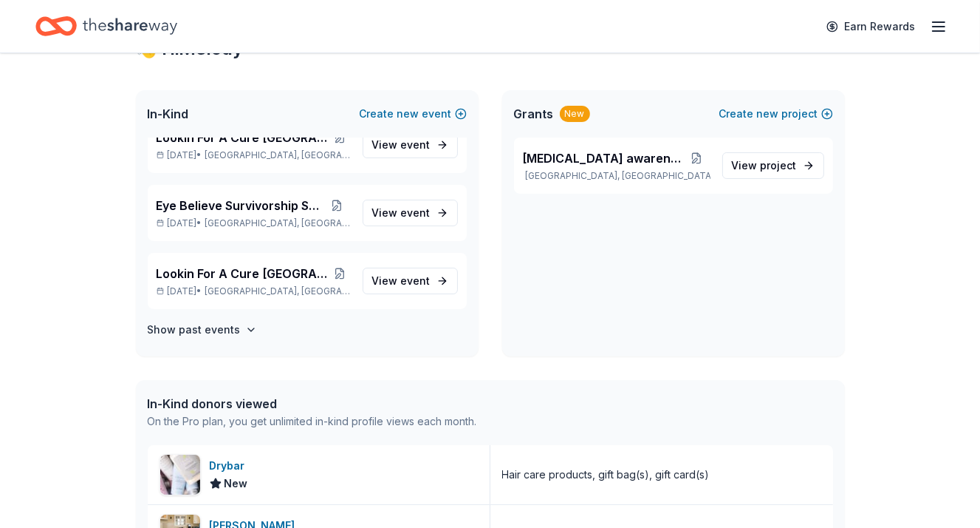
scroll to position [42, 0]
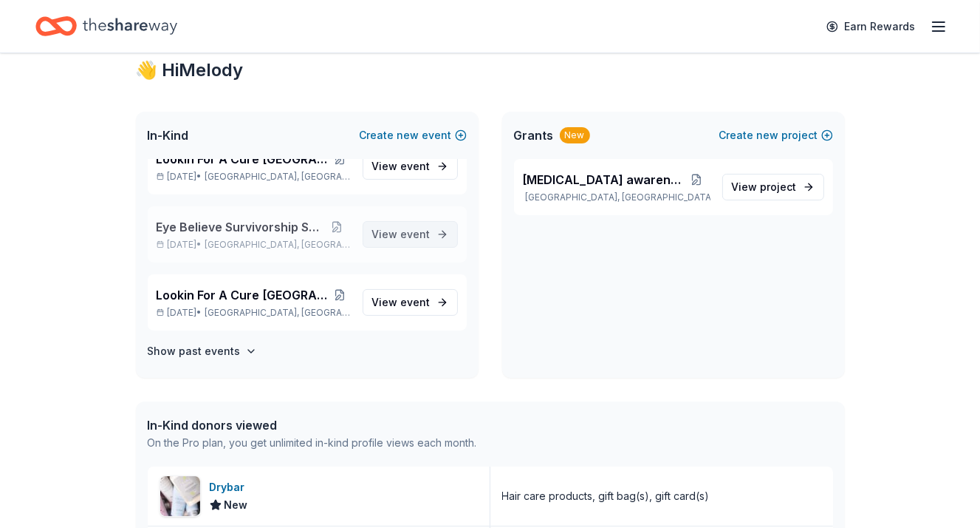
click at [401, 233] on span "event" at bounding box center [416, 234] width 30 height 13
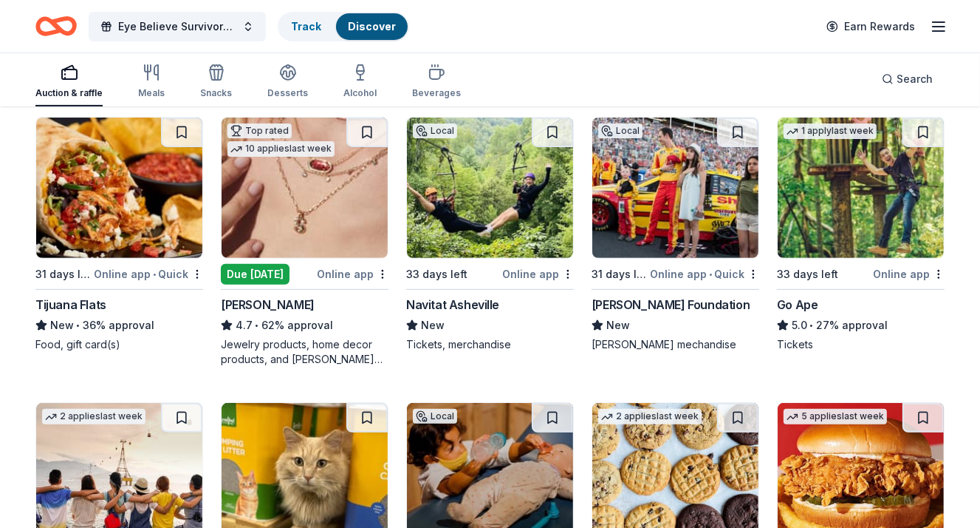
scroll to position [591, 0]
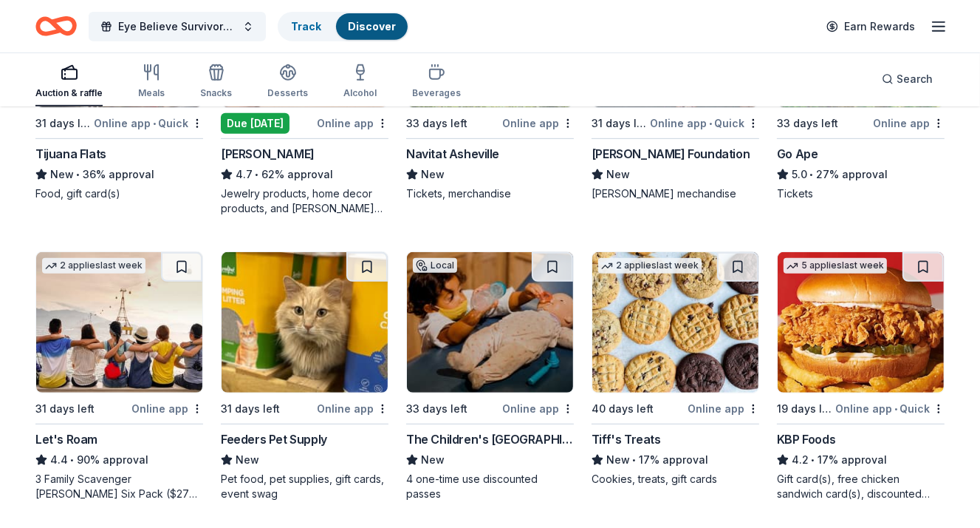
click at [624, 436] on div "Tiff's Treats" at bounding box center [626, 439] width 69 height 18
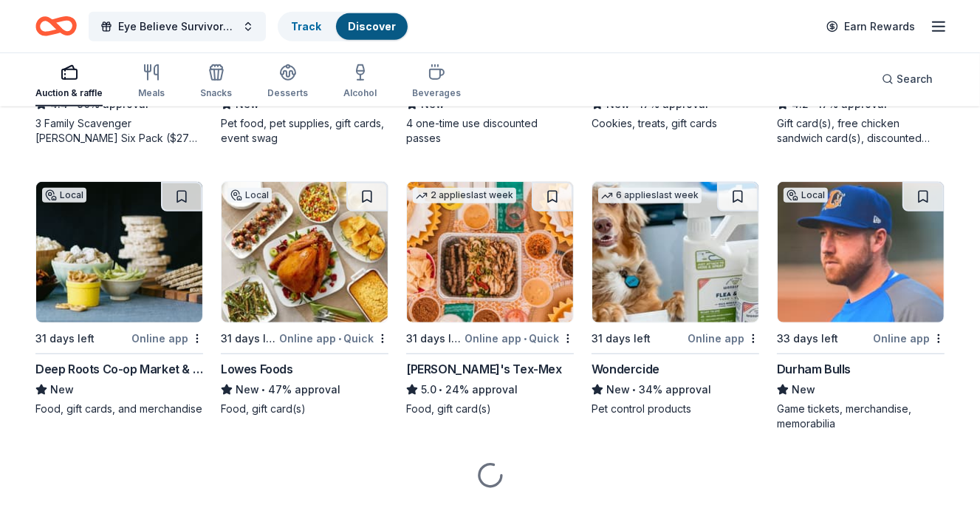
scroll to position [961, 0]
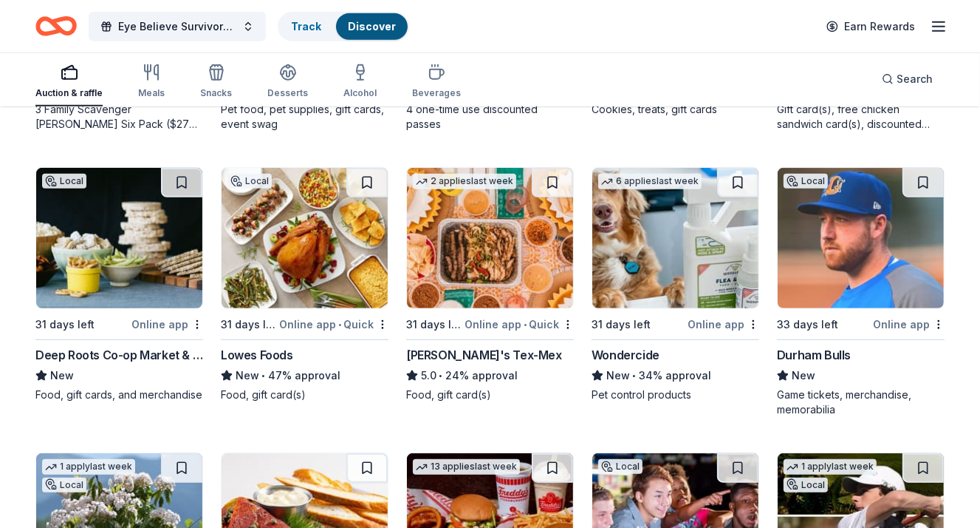
click at [260, 352] on div "Lowes Foods" at bounding box center [257, 355] width 72 height 18
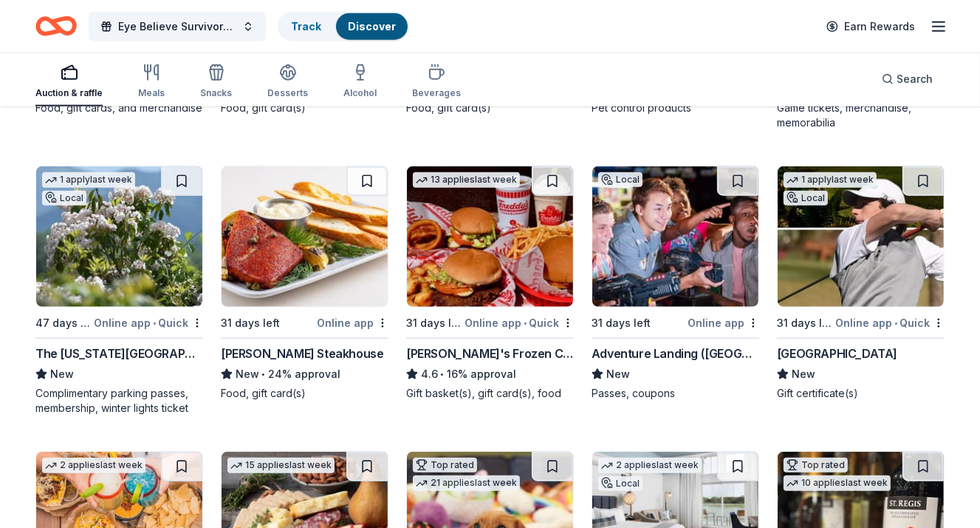
scroll to position [1256, 0]
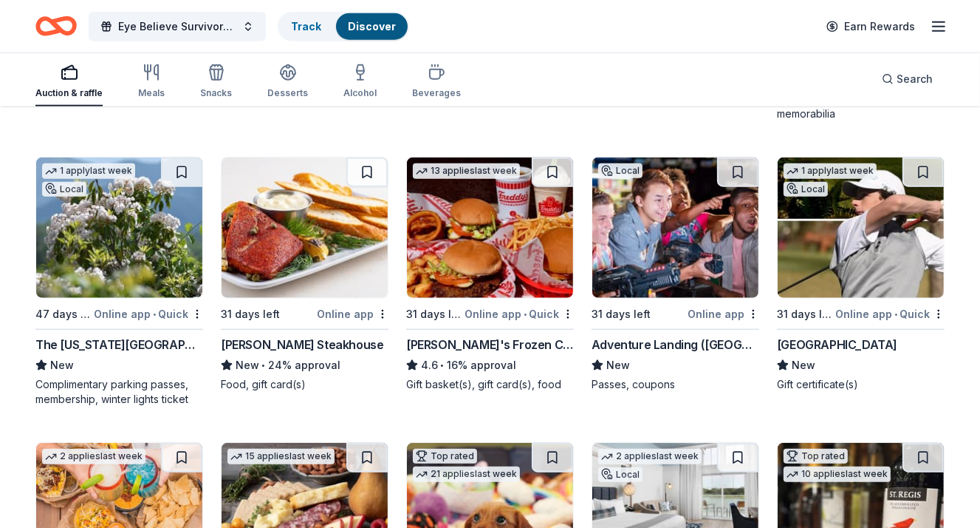
click at [473, 216] on img at bounding box center [490, 227] width 166 height 140
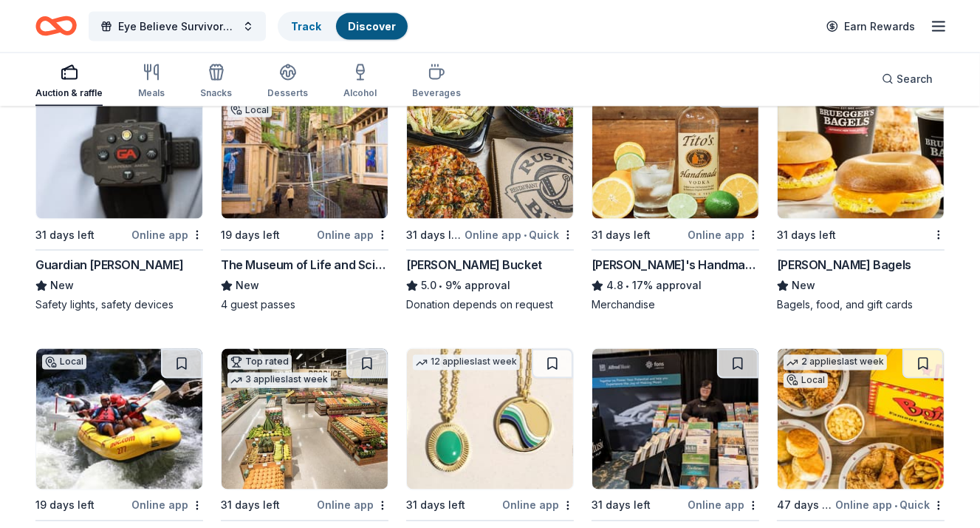
scroll to position [2217, 0]
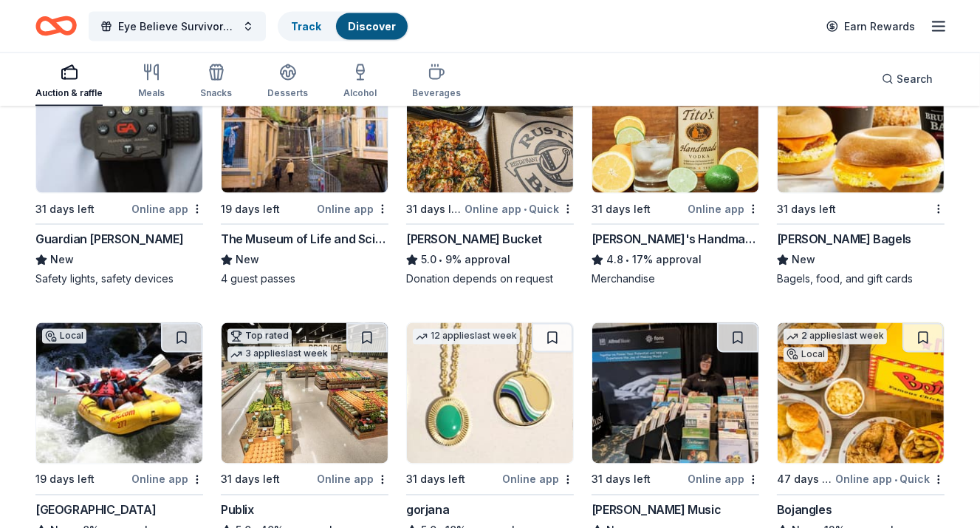
click at [869, 166] on img at bounding box center [861, 122] width 166 height 140
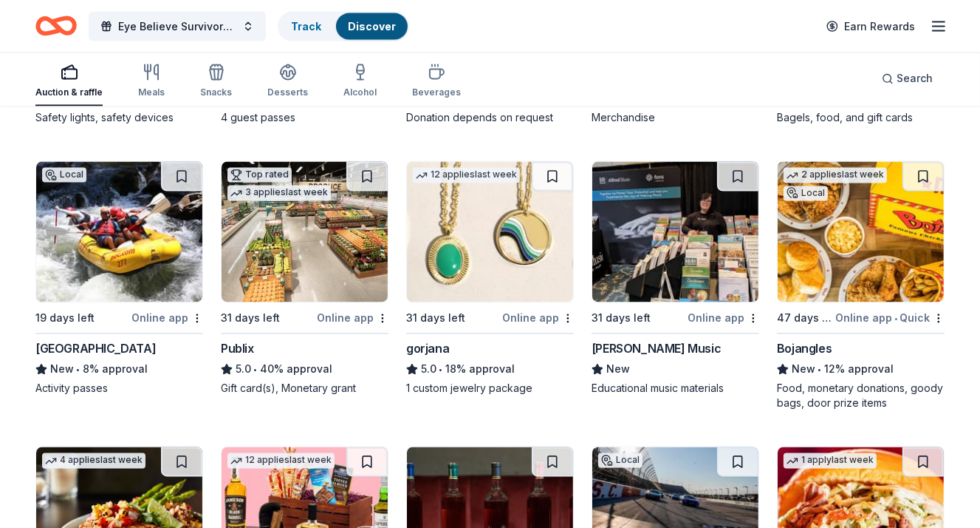
scroll to position [2364, 0]
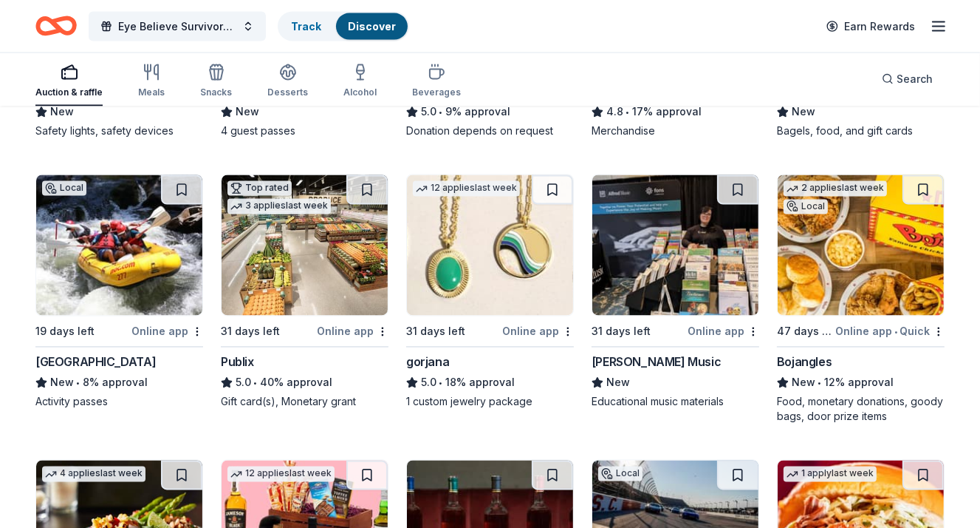
click at [859, 249] on img at bounding box center [861, 245] width 166 height 140
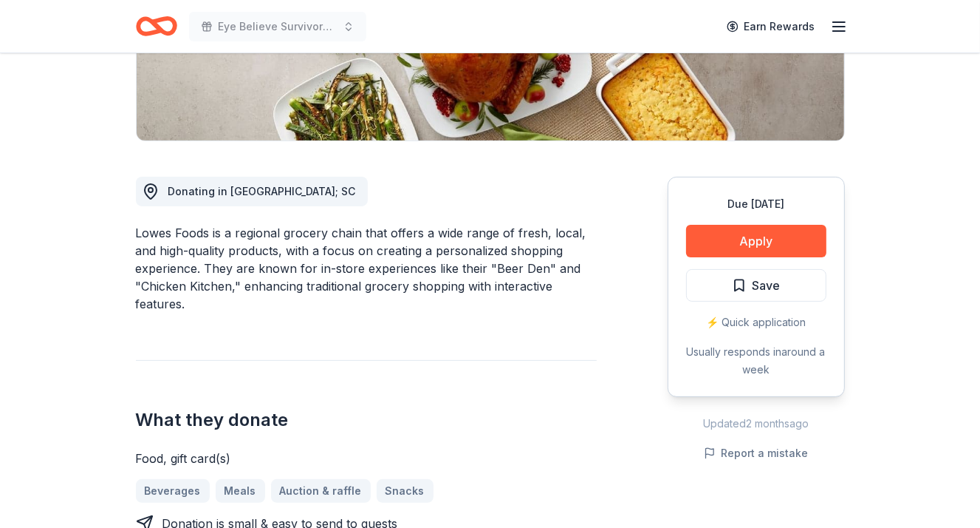
scroll to position [369, 0]
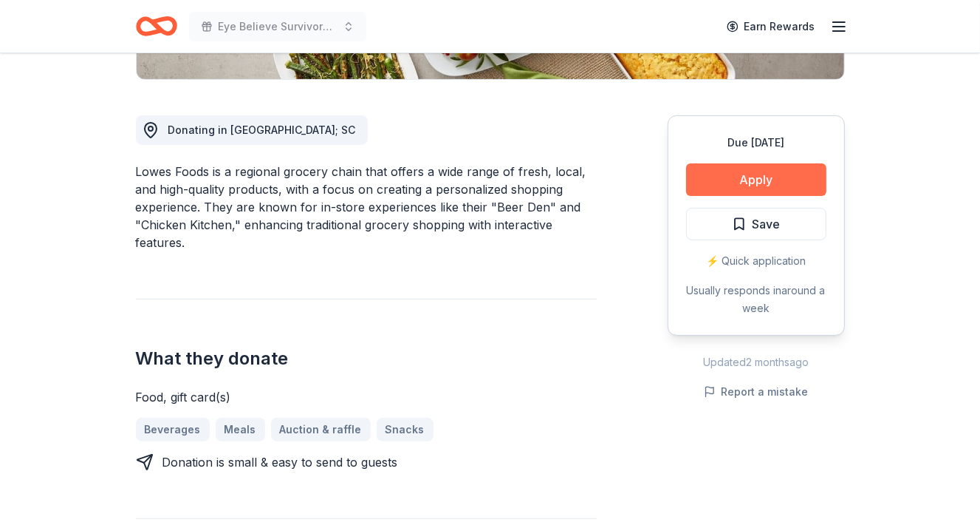
click at [757, 179] on button "Apply" at bounding box center [756, 179] width 140 height 33
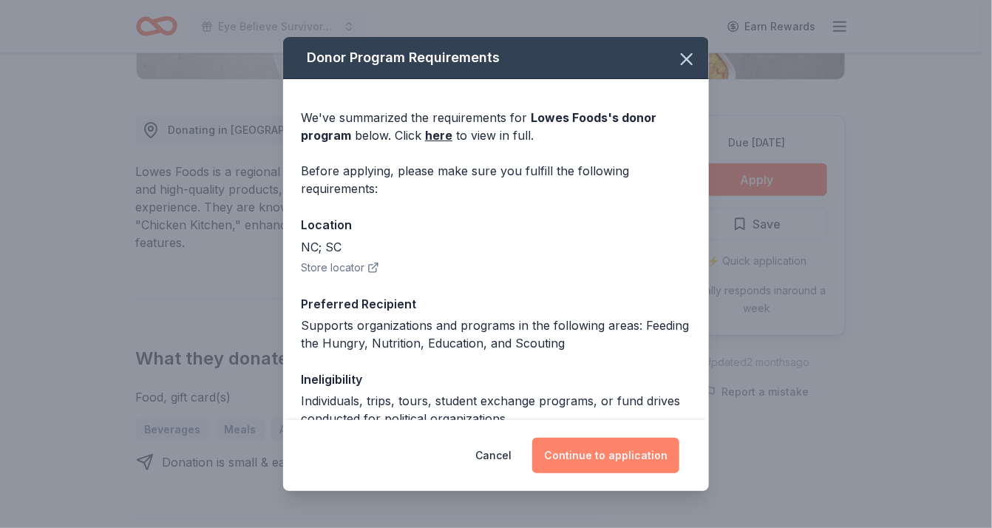
click at [599, 450] on button "Continue to application" at bounding box center [605, 454] width 147 height 35
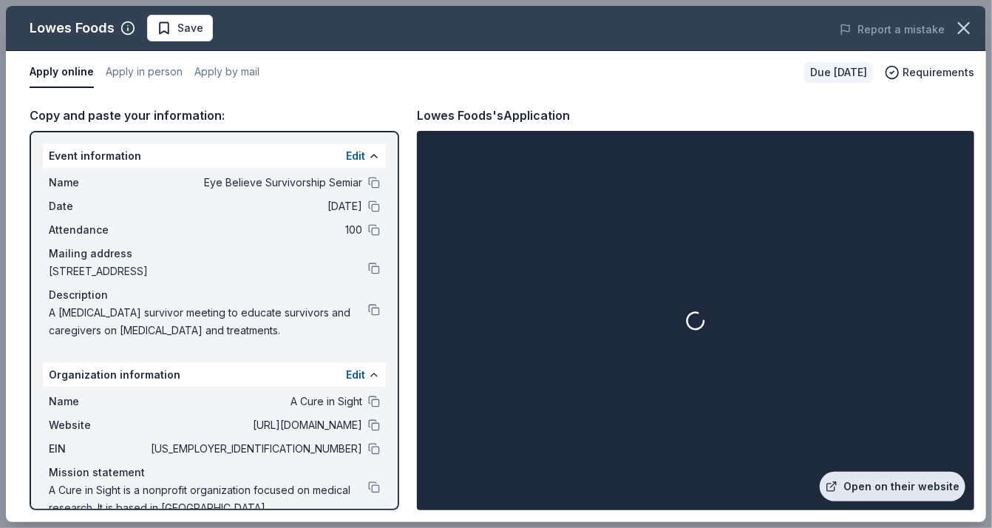
click at [883, 490] on link "Open on their website" at bounding box center [892, 486] width 146 height 30
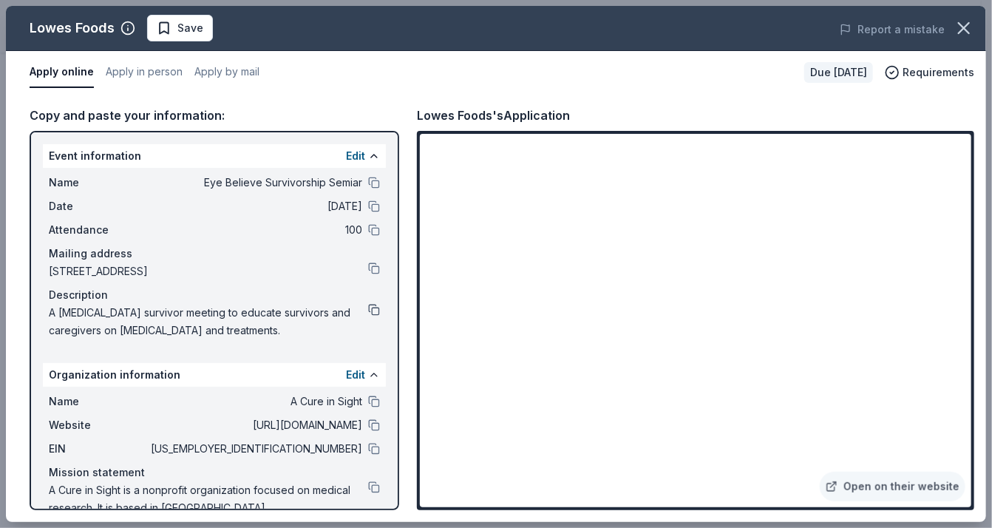
click at [368, 311] on button at bounding box center [374, 310] width 12 height 12
click at [960, 27] on icon "button" at bounding box center [963, 28] width 21 height 21
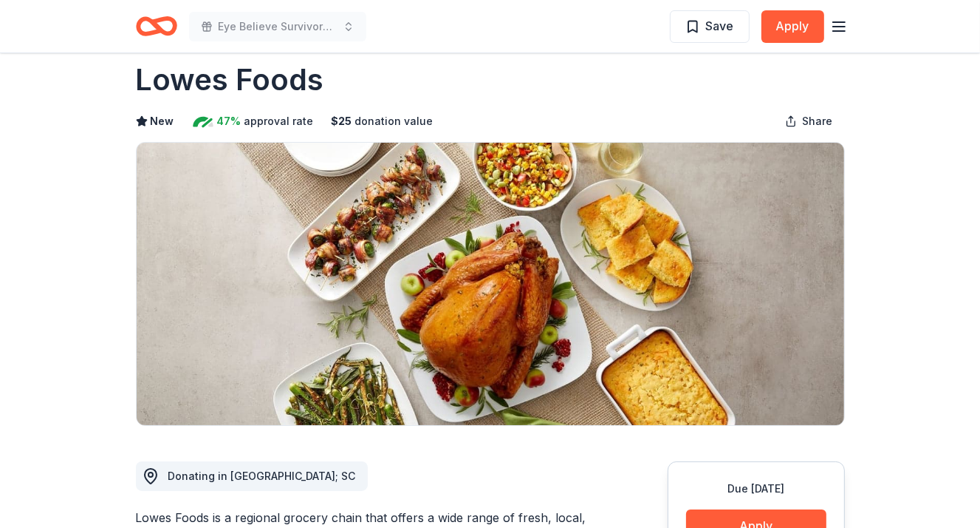
scroll to position [0, 0]
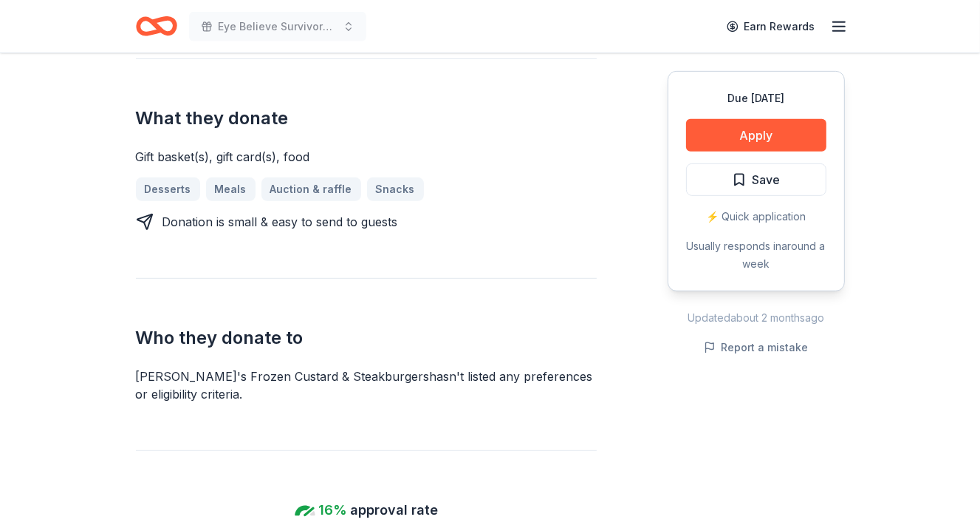
scroll to position [443, 0]
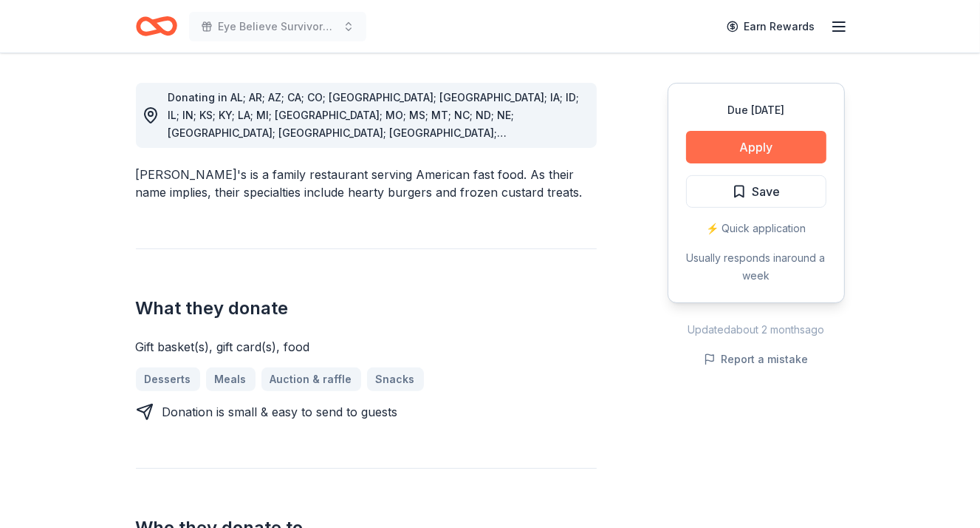
click at [748, 134] on button "Apply" at bounding box center [756, 147] width 140 height 33
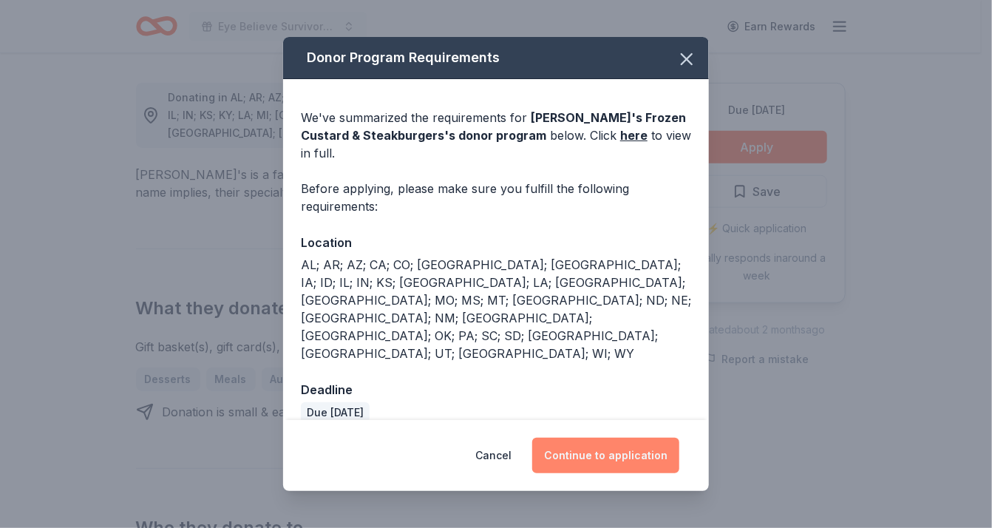
click at [617, 437] on button "Continue to application" at bounding box center [605, 454] width 147 height 35
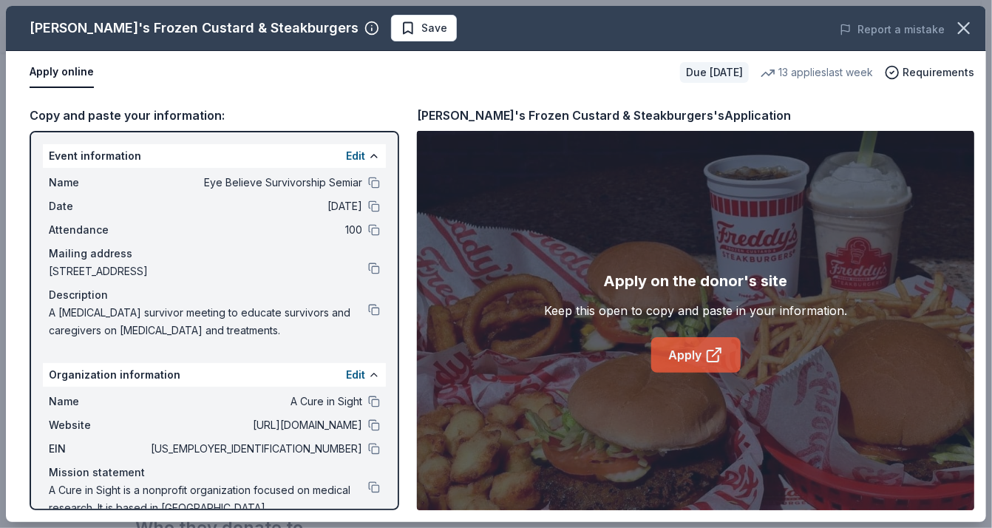
click at [685, 347] on link "Apply" at bounding box center [695, 354] width 89 height 35
click at [368, 307] on button at bounding box center [374, 310] width 12 height 12
click at [959, 30] on icon "button" at bounding box center [963, 28] width 21 height 21
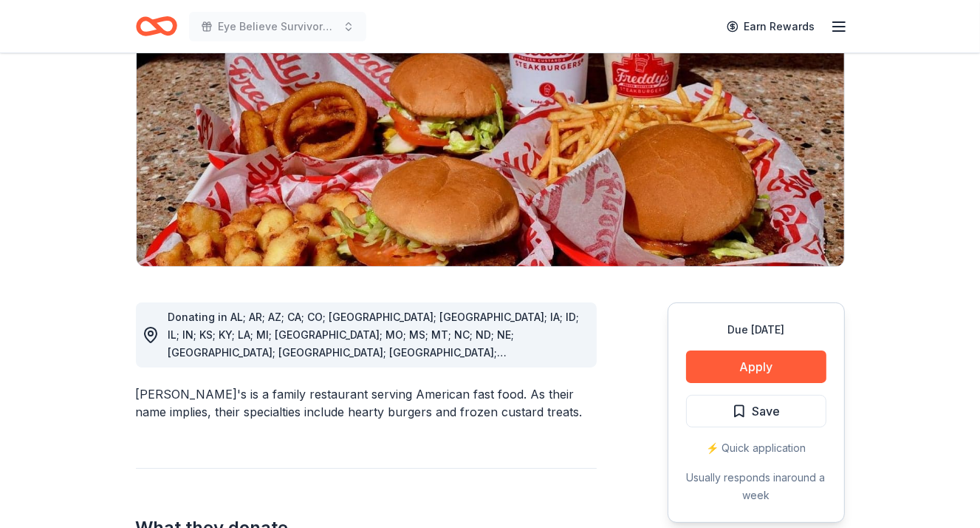
scroll to position [222, 0]
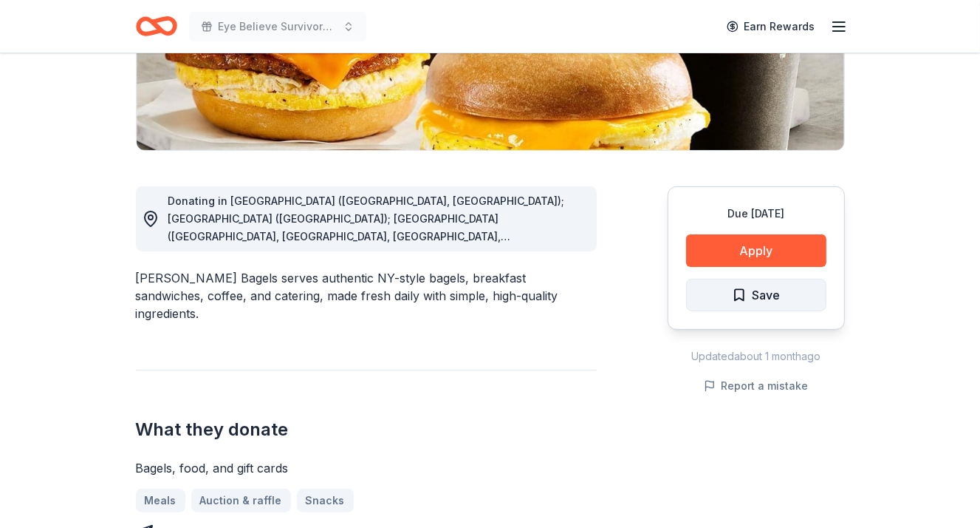
scroll to position [296, 0]
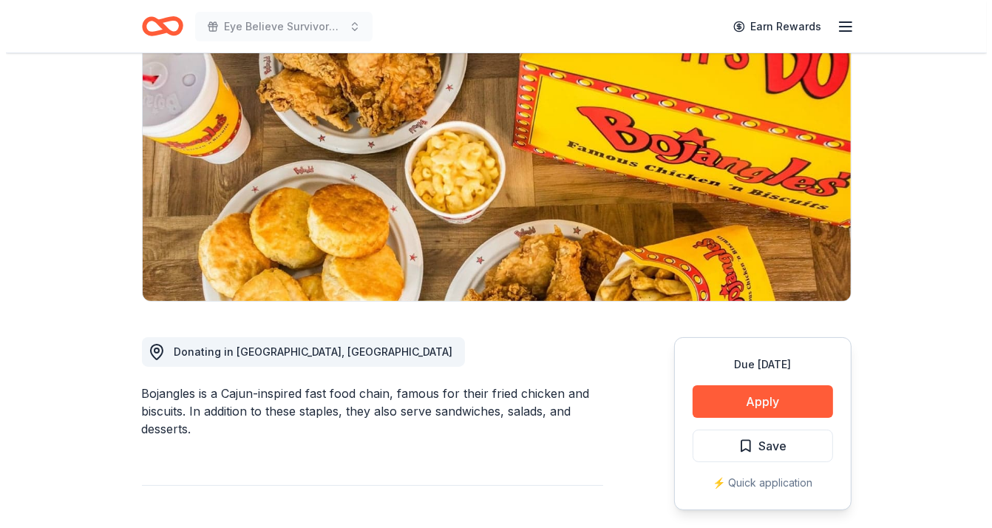
scroll to position [222, 0]
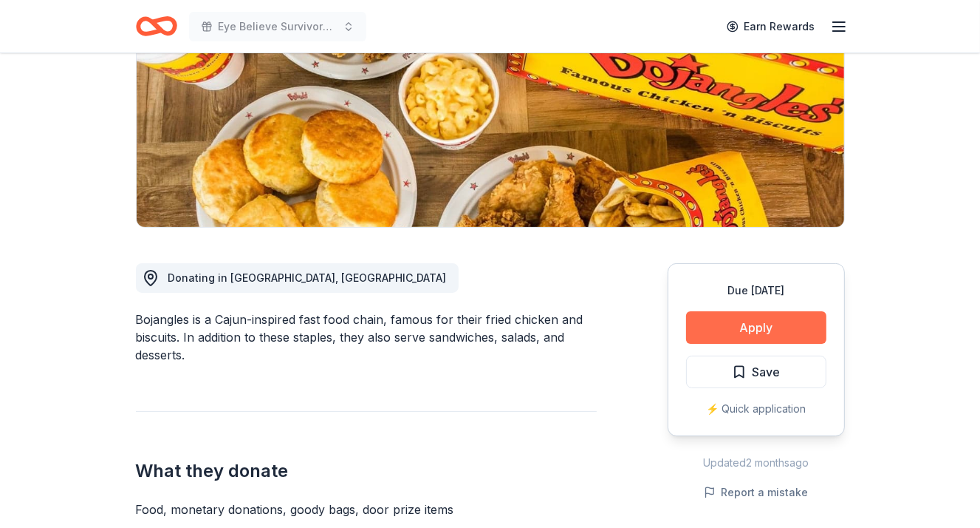
click at [760, 324] on button "Apply" at bounding box center [756, 327] width 140 height 33
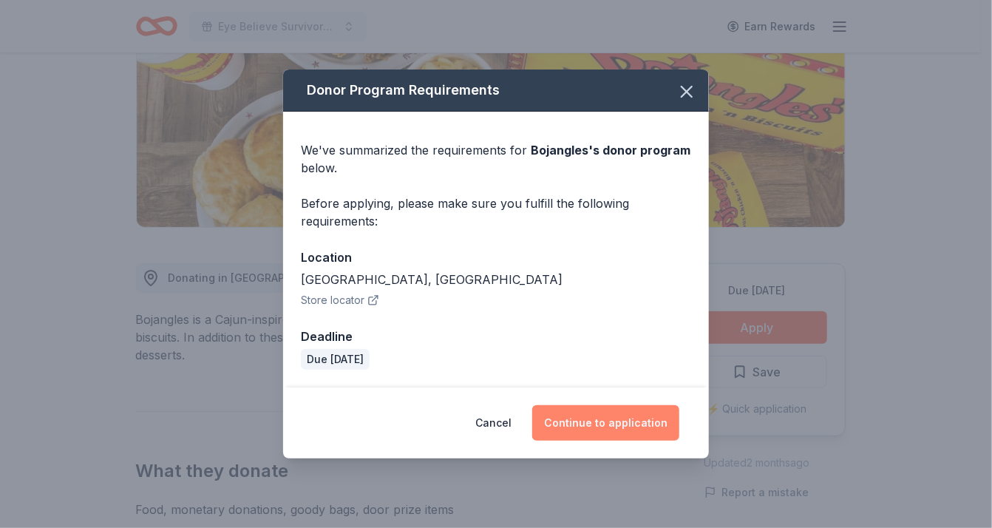
click at [601, 420] on button "Continue to application" at bounding box center [605, 422] width 147 height 35
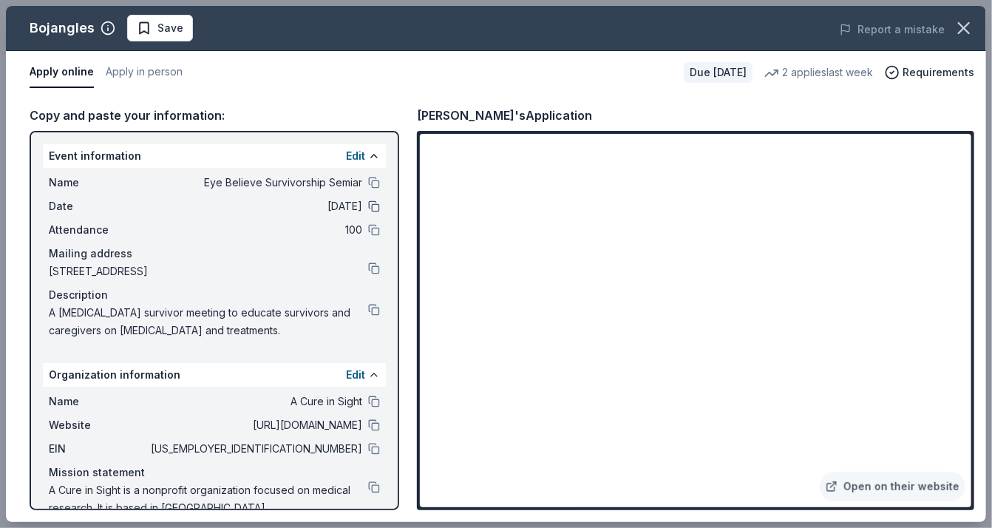
click at [368, 203] on button at bounding box center [374, 206] width 12 height 12
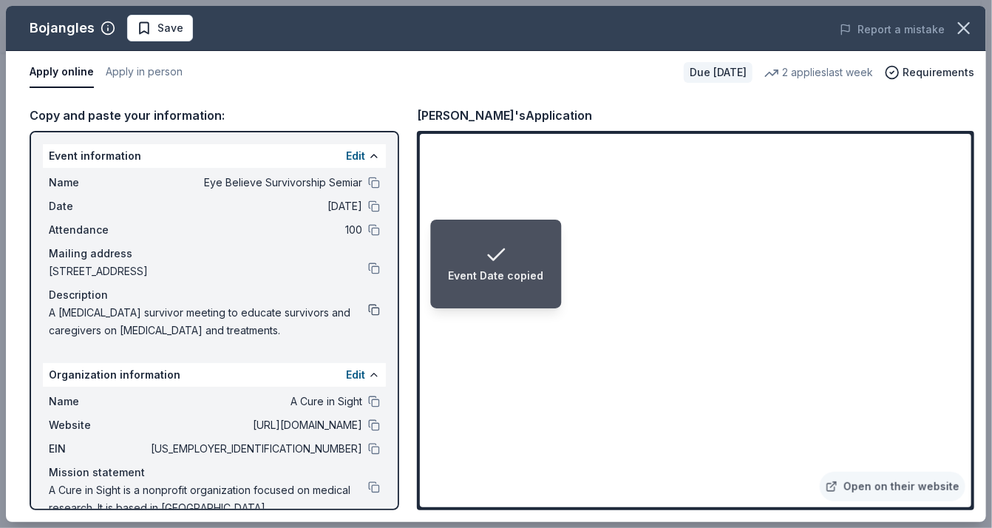
click at [368, 308] on button at bounding box center [374, 310] width 12 height 12
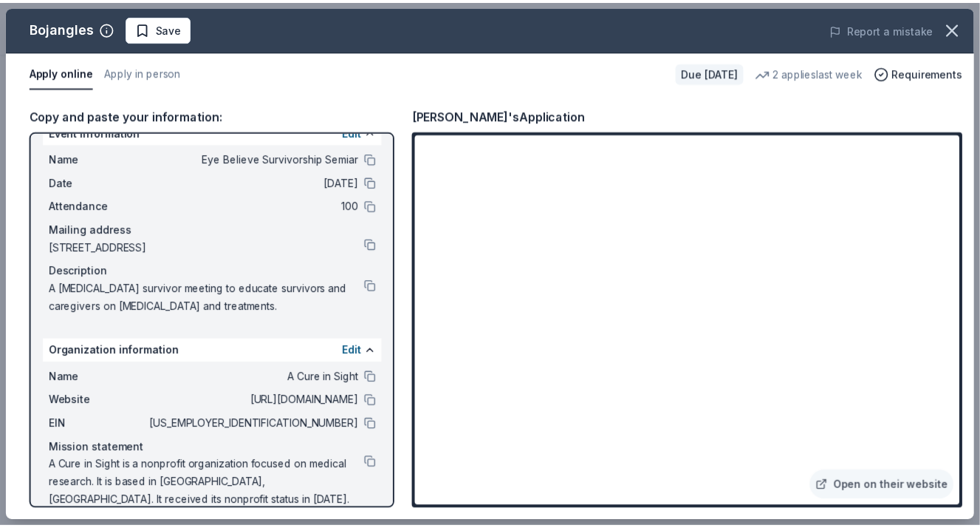
scroll to position [42, 0]
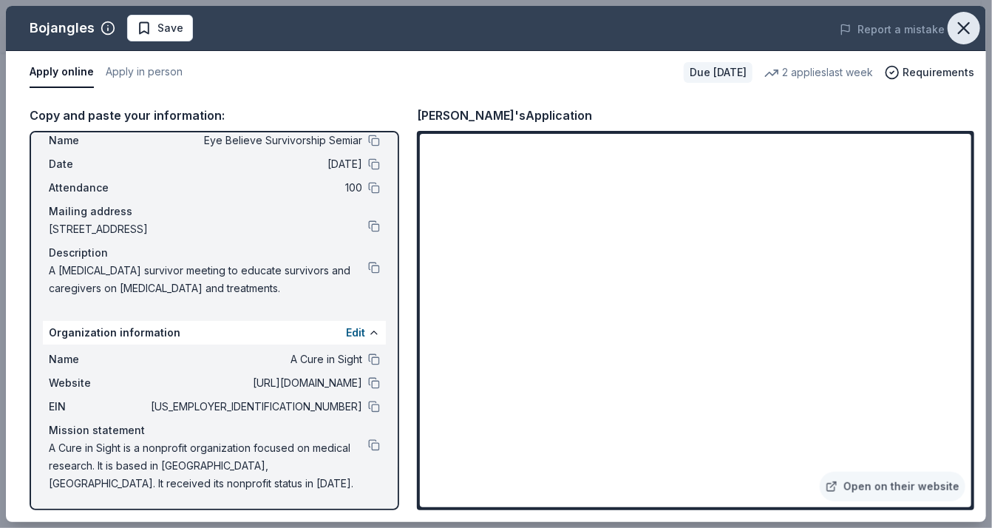
click at [961, 29] on icon "button" at bounding box center [963, 28] width 21 height 21
